Goal: Task Accomplishment & Management: Use online tool/utility

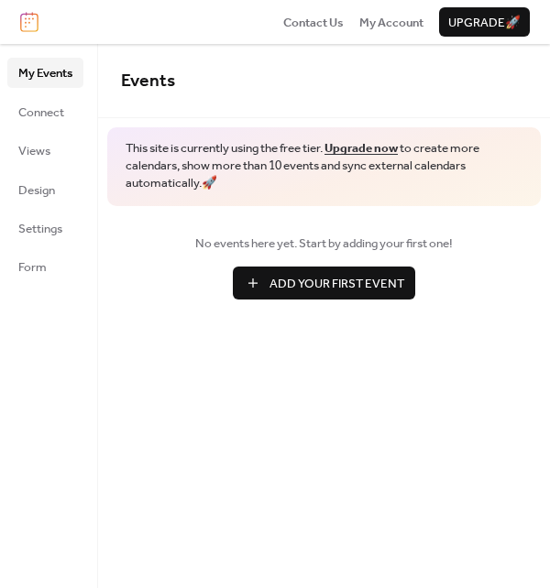
click at [355, 281] on span "Add Your First Event" at bounding box center [336, 284] width 135 height 18
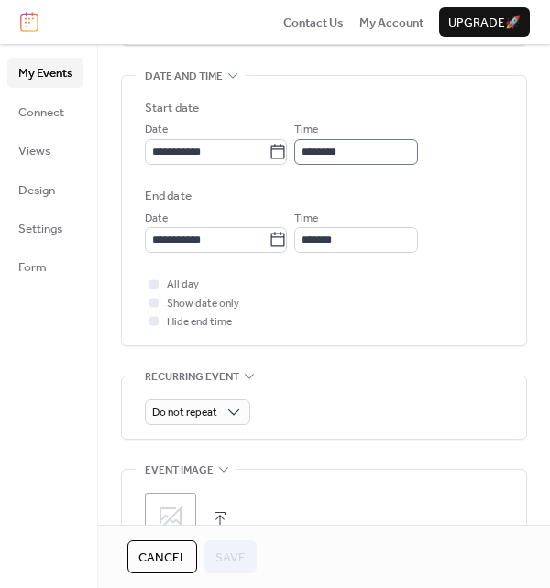
scroll to position [550, 0]
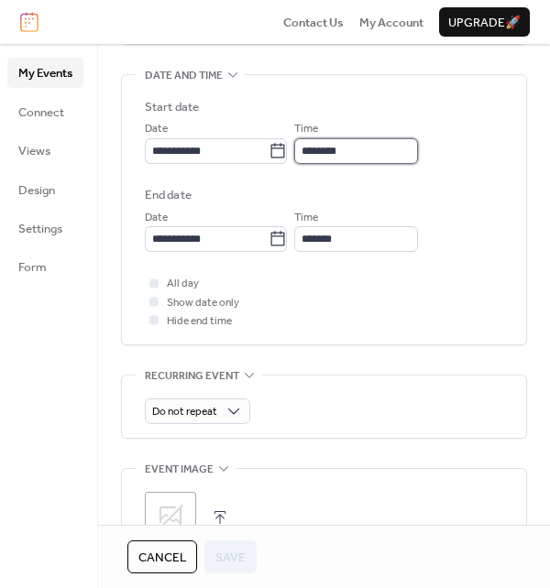
click at [399, 149] on input "********" at bounding box center [356, 151] width 124 height 26
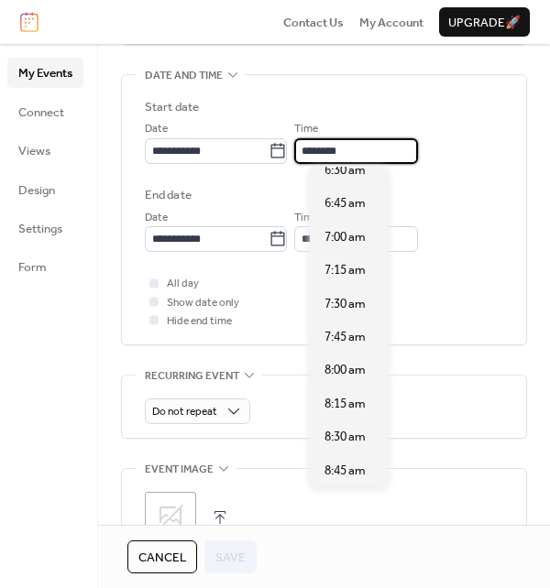
scroll to position [868, 0]
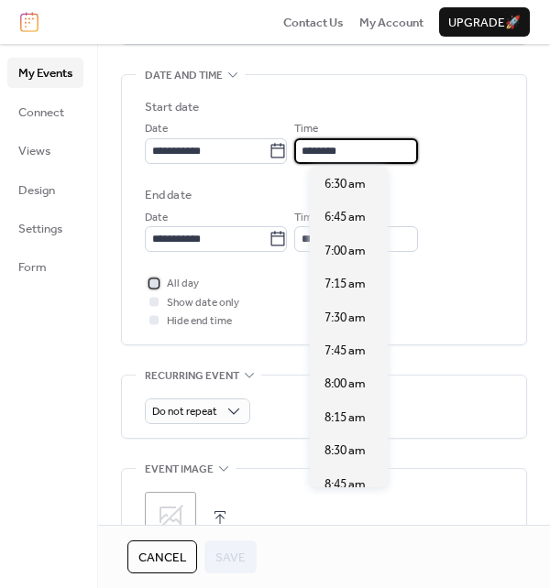
click at [151, 281] on div at bounding box center [153, 283] width 9 height 9
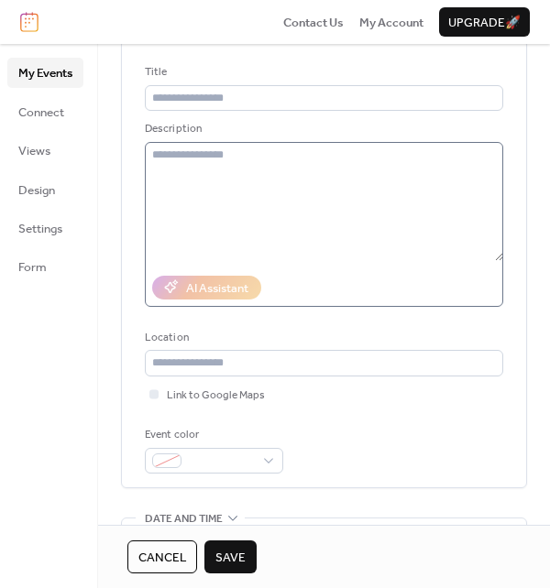
scroll to position [0, 0]
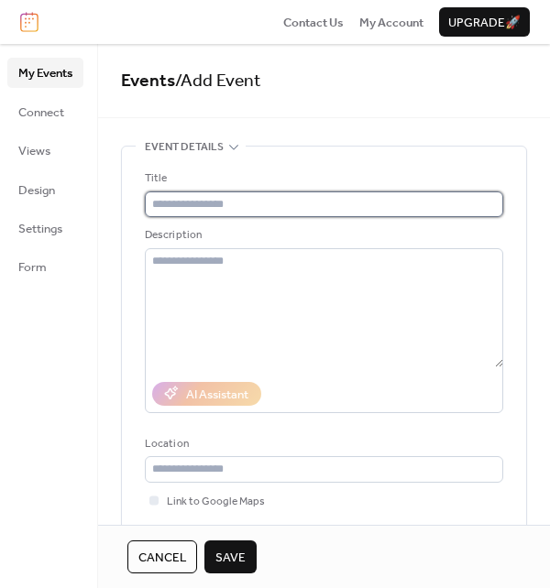
click at [257, 205] on input "text" at bounding box center [324, 204] width 358 height 26
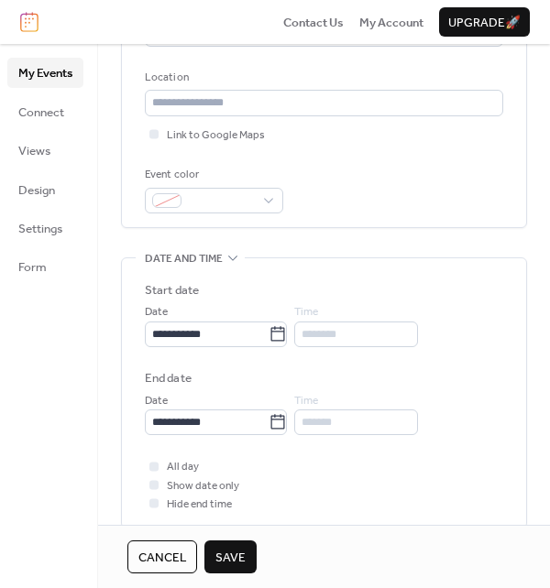
scroll to position [458, 0]
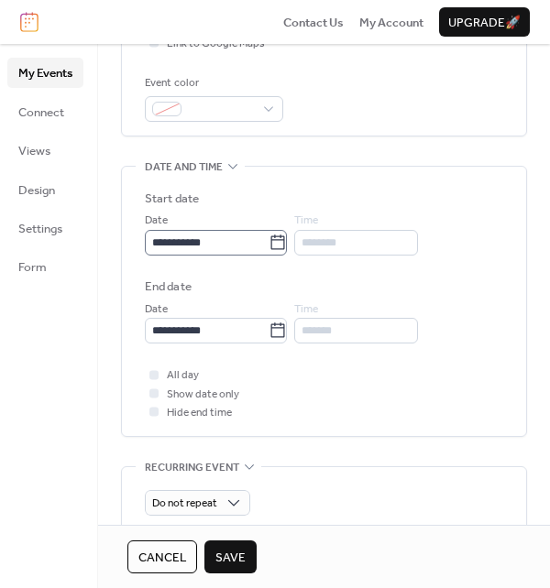
type input "**********"
click at [287, 235] on icon at bounding box center [277, 243] width 18 height 18
click at [268, 235] on input "**********" at bounding box center [207, 243] width 124 height 26
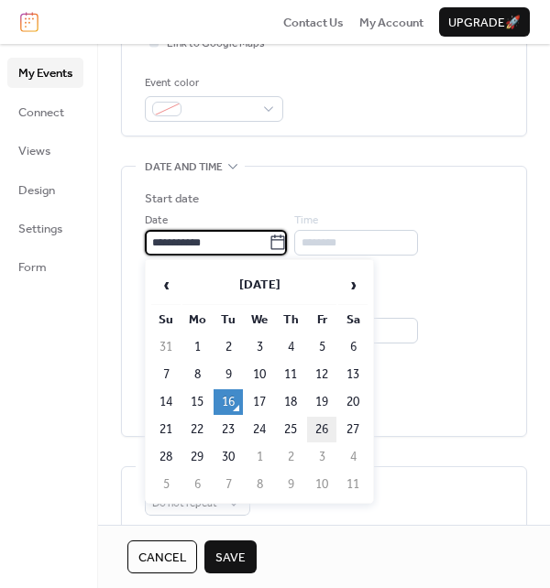
click at [316, 421] on td "26" at bounding box center [321, 430] width 29 height 26
type input "**********"
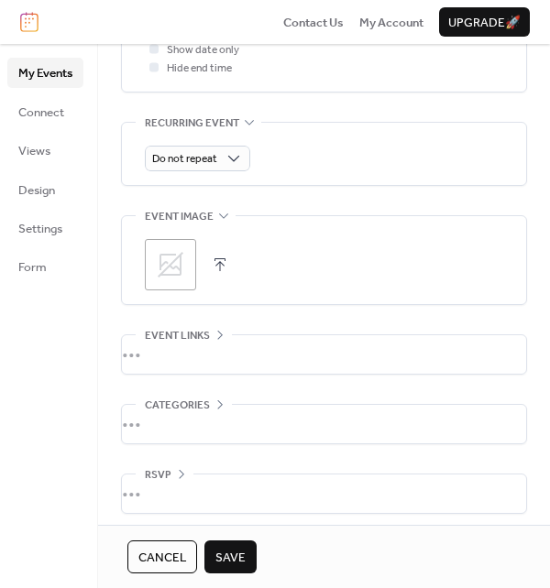
scroll to position [808, 0]
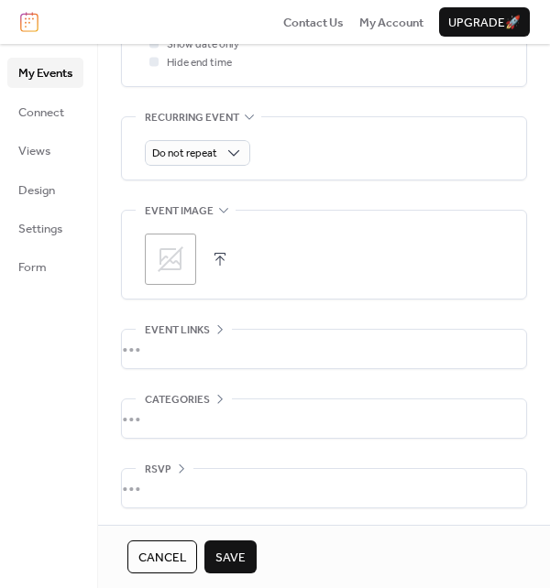
click at [224, 258] on button "button" at bounding box center [220, 259] width 26 height 26
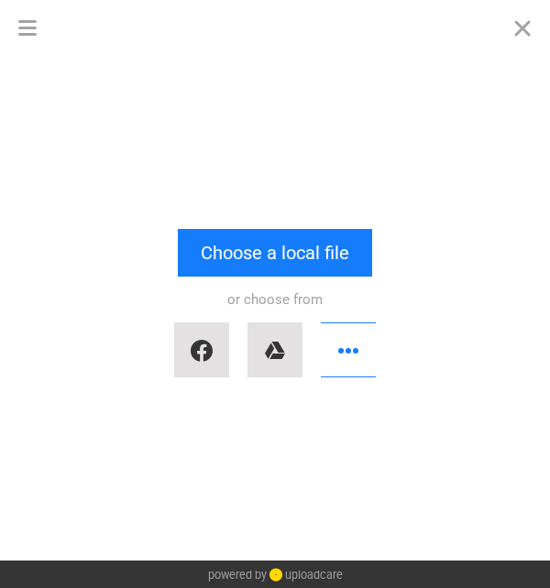
scroll to position [0, 0]
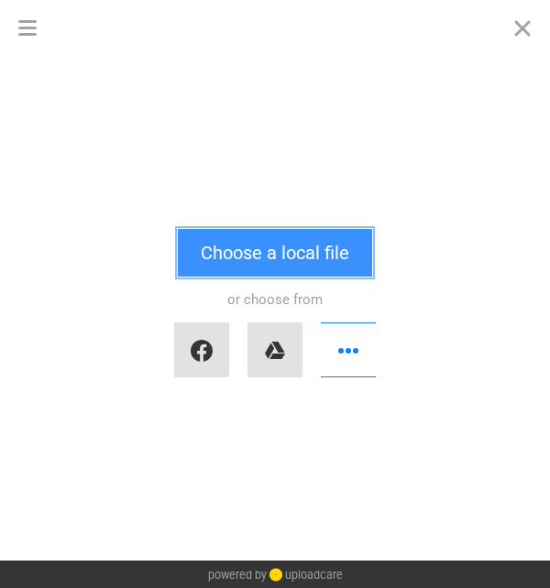
click at [264, 256] on button "Choose a local file" at bounding box center [275, 253] width 194 height 48
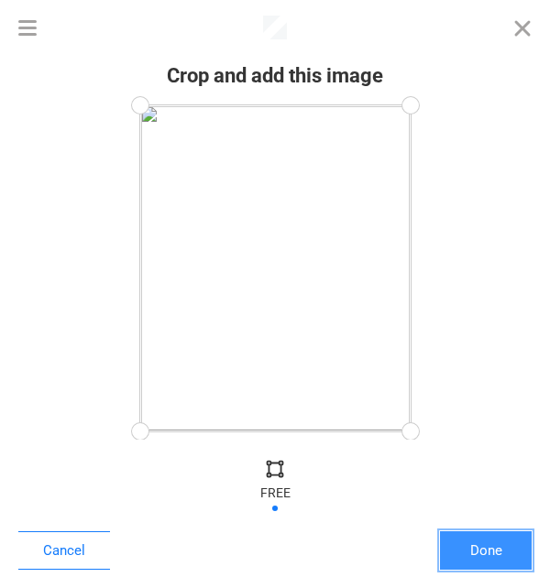
click at [484, 553] on button "Done" at bounding box center [486, 550] width 92 height 38
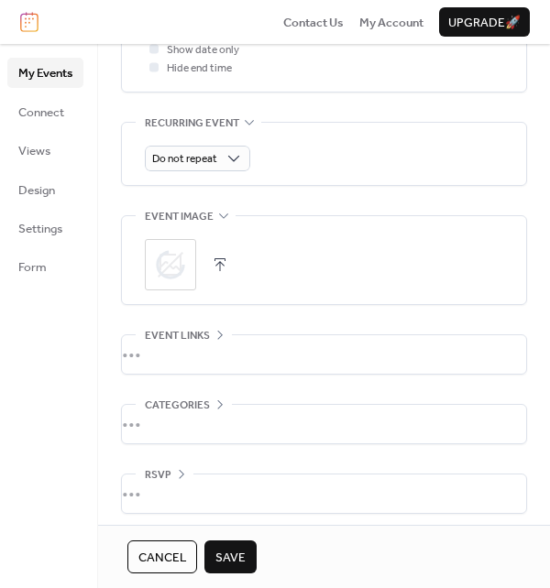
scroll to position [808, 0]
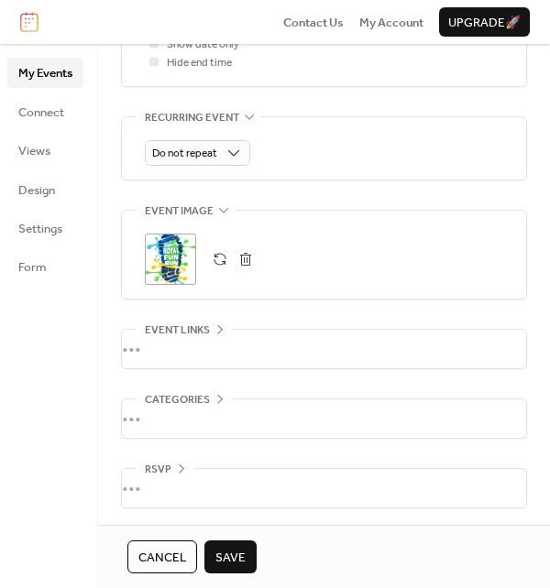
click at [468, 414] on div "•••" at bounding box center [324, 418] width 404 height 38
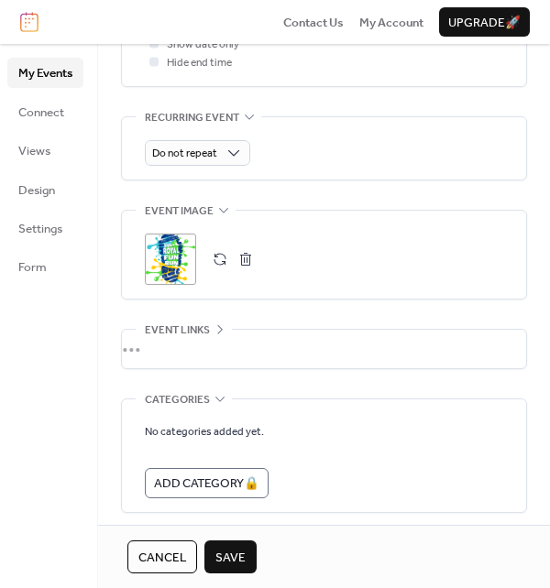
click at [218, 552] on span "Save" at bounding box center [230, 558] width 30 height 18
